Goal: Transaction & Acquisition: Book appointment/travel/reservation

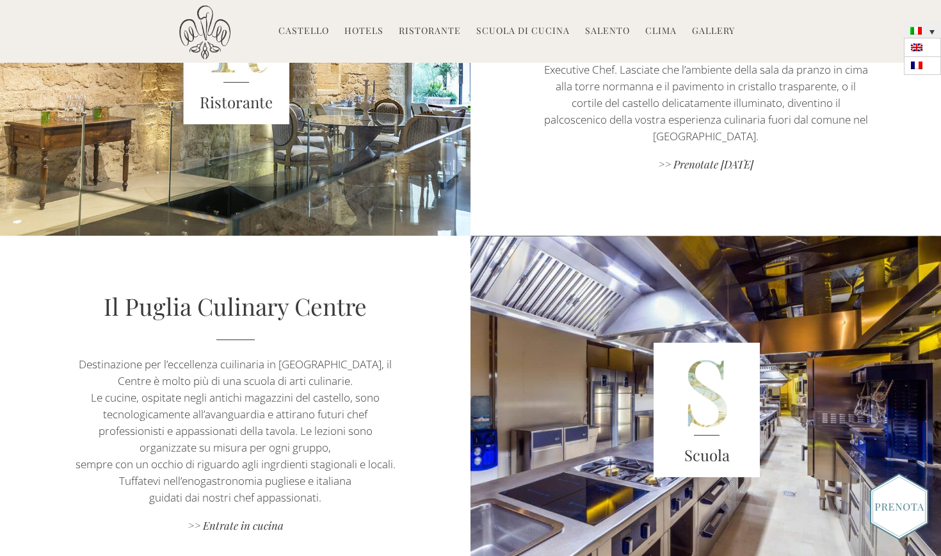
scroll to position [908, 0]
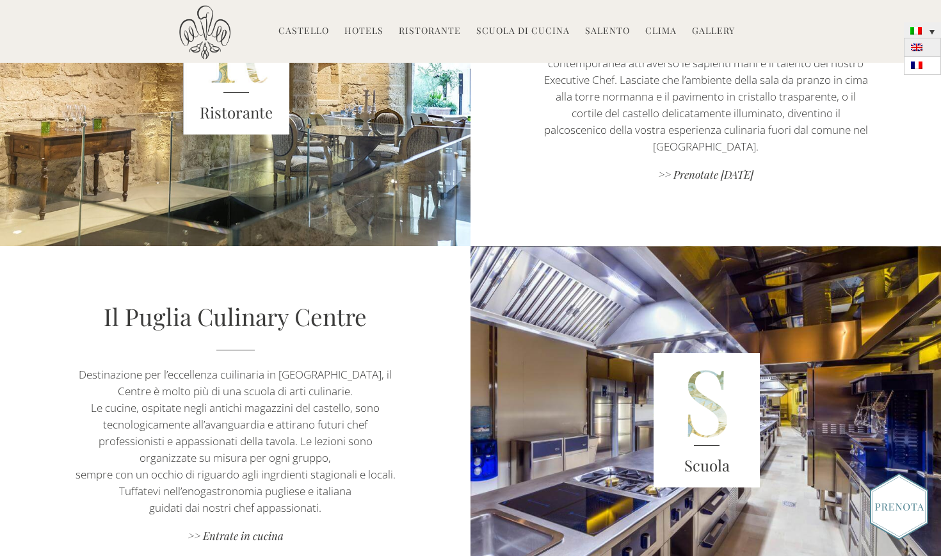
click at [921, 44] on img at bounding box center [917, 48] width 12 height 8
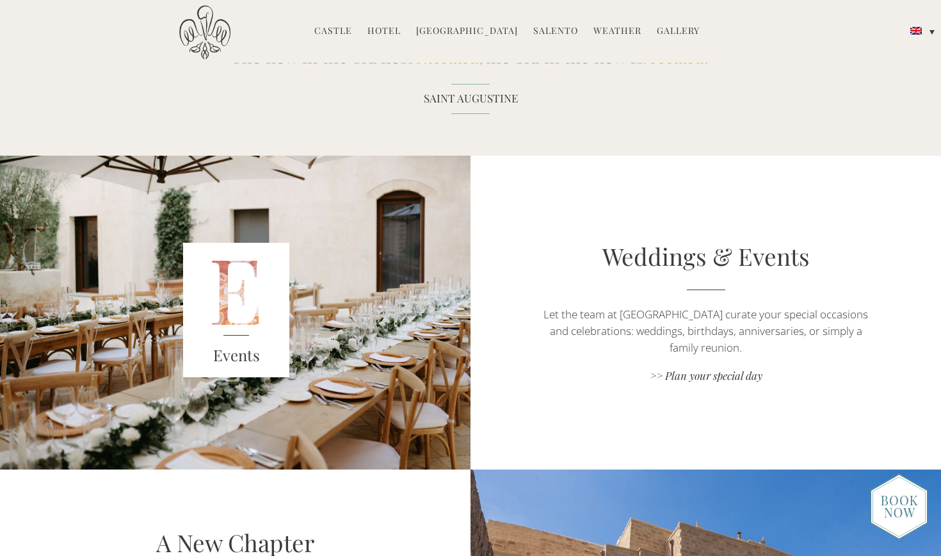
scroll to position [1719, 0]
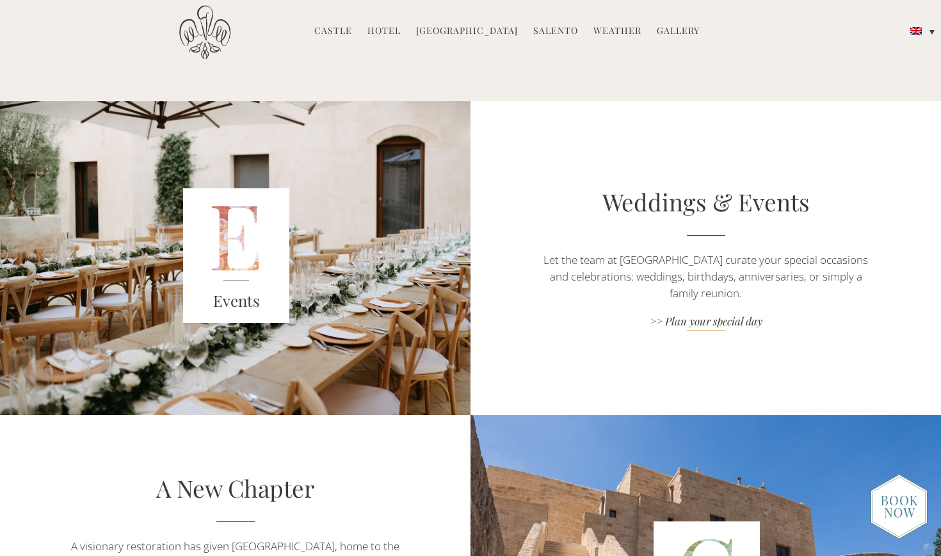
click at [725, 323] on link ">> Plan your special day" at bounding box center [706, 322] width 330 height 17
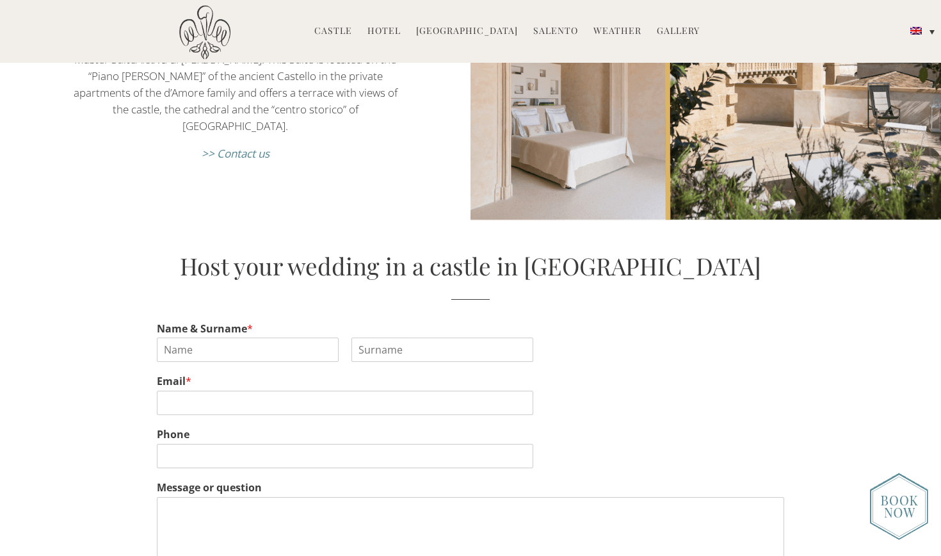
scroll to position [2083, 0]
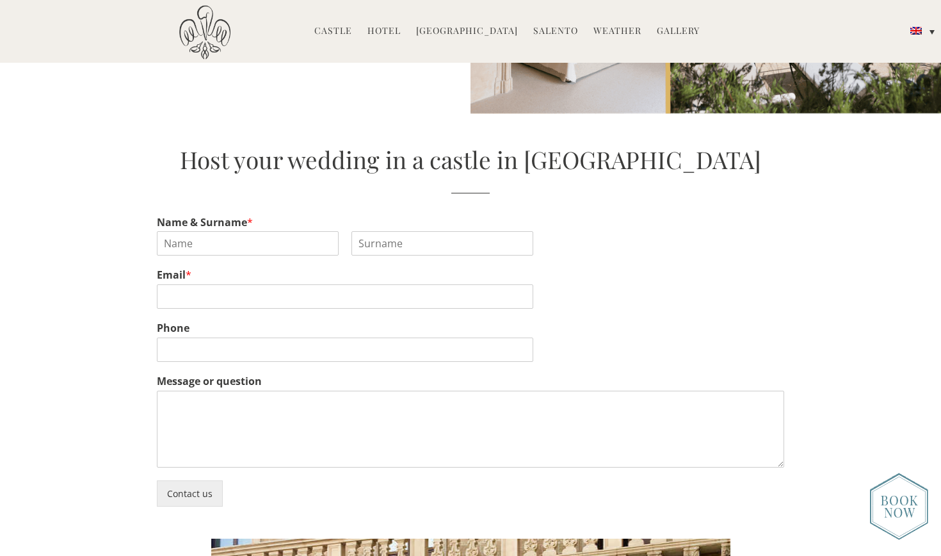
click at [674, 38] on link "Gallery" at bounding box center [678, 31] width 43 height 15
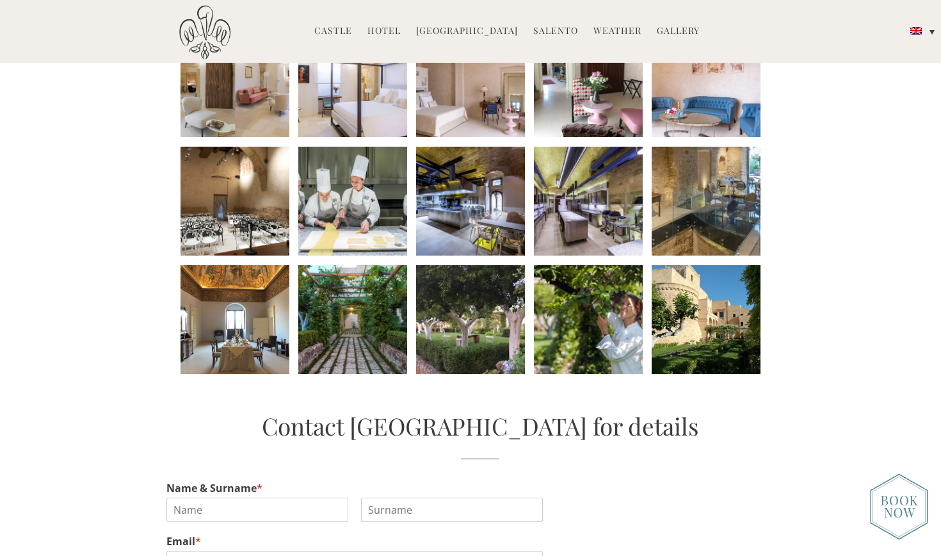
scroll to position [616, 0]
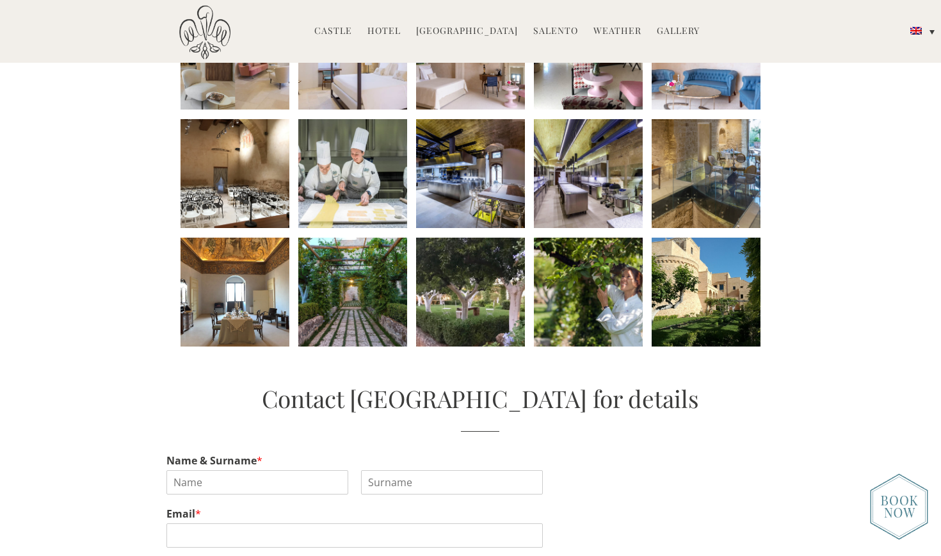
click at [739, 284] on li at bounding box center [706, 292] width 109 height 109
